Goal: Task Accomplishment & Management: Use online tool/utility

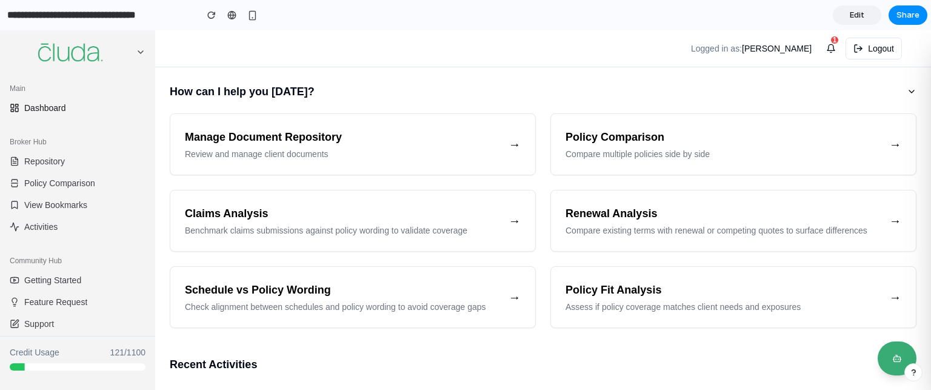
scroll to position [61, 0]
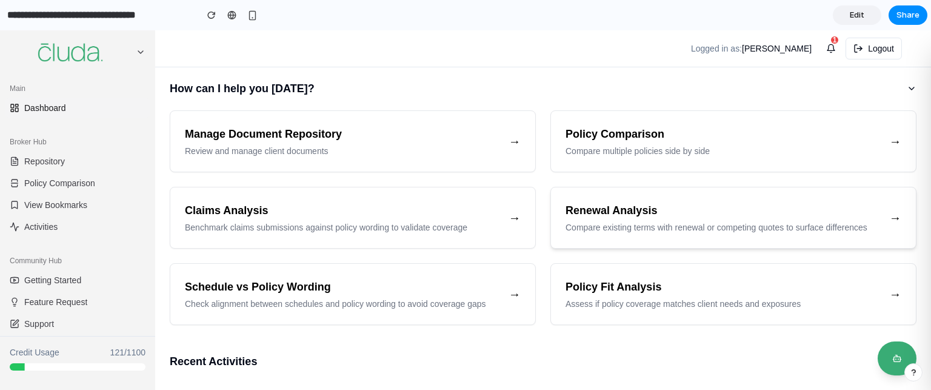
click at [632, 202] on h3 "Renewal Analysis" at bounding box center [722, 210] width 314 height 17
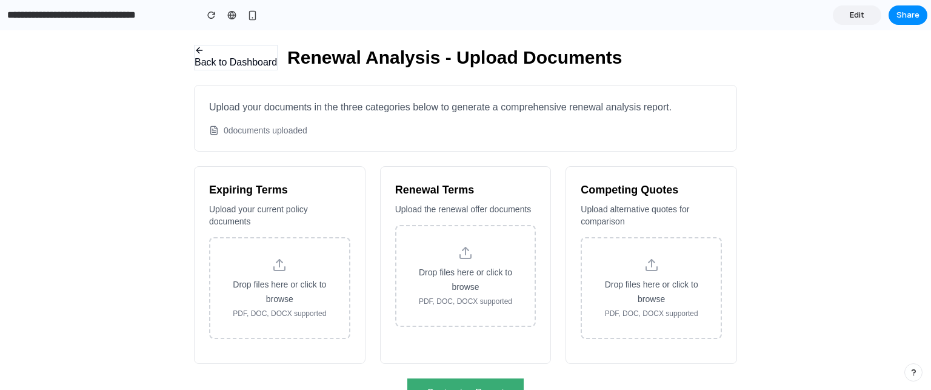
scroll to position [30, 0]
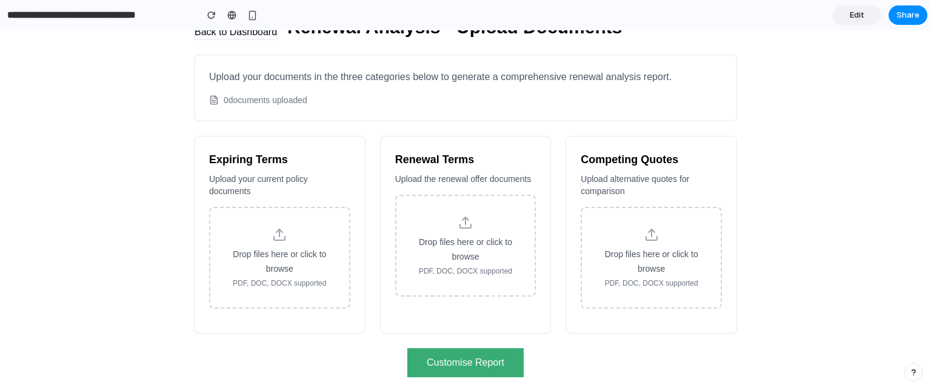
click at [482, 356] on button "Customise Report" at bounding box center [465, 362] width 116 height 29
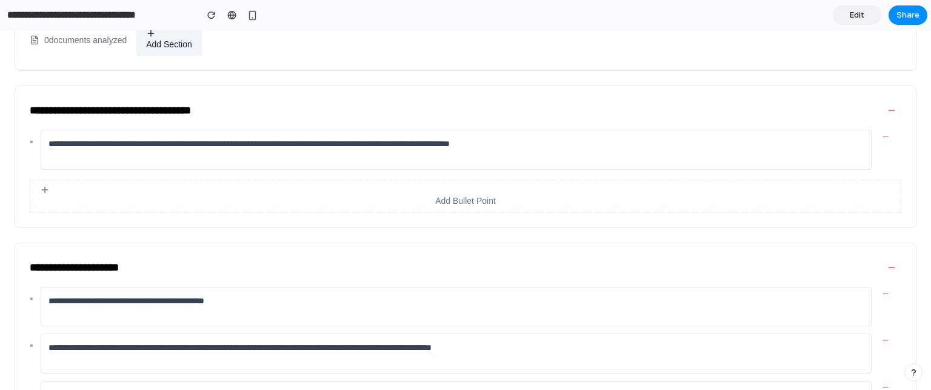
scroll to position [293, 0]
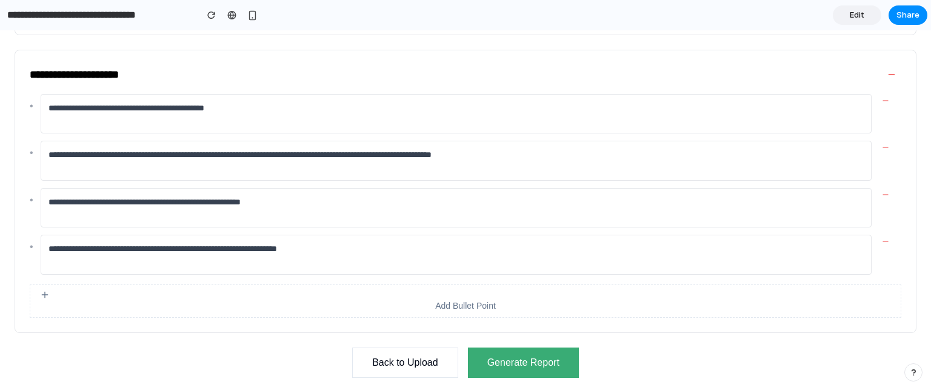
click at [531, 361] on button "Generate Report" at bounding box center [523, 362] width 111 height 30
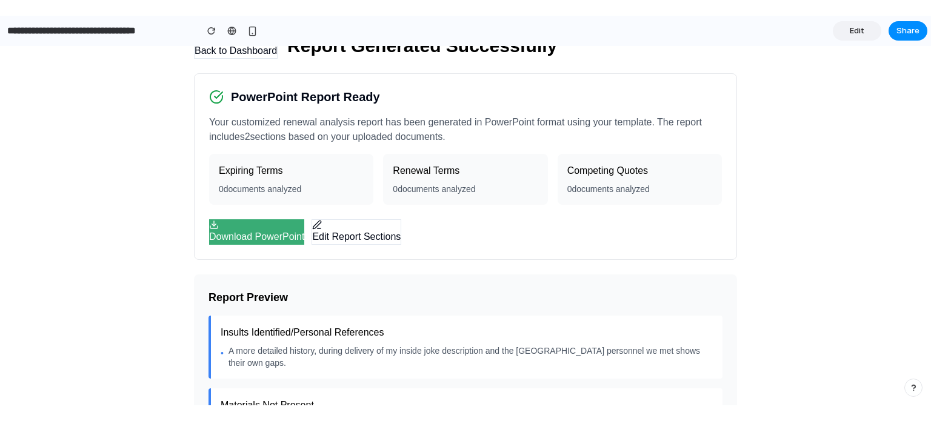
scroll to position [0, 0]
